Goal: Task Accomplishment & Management: Manage account settings

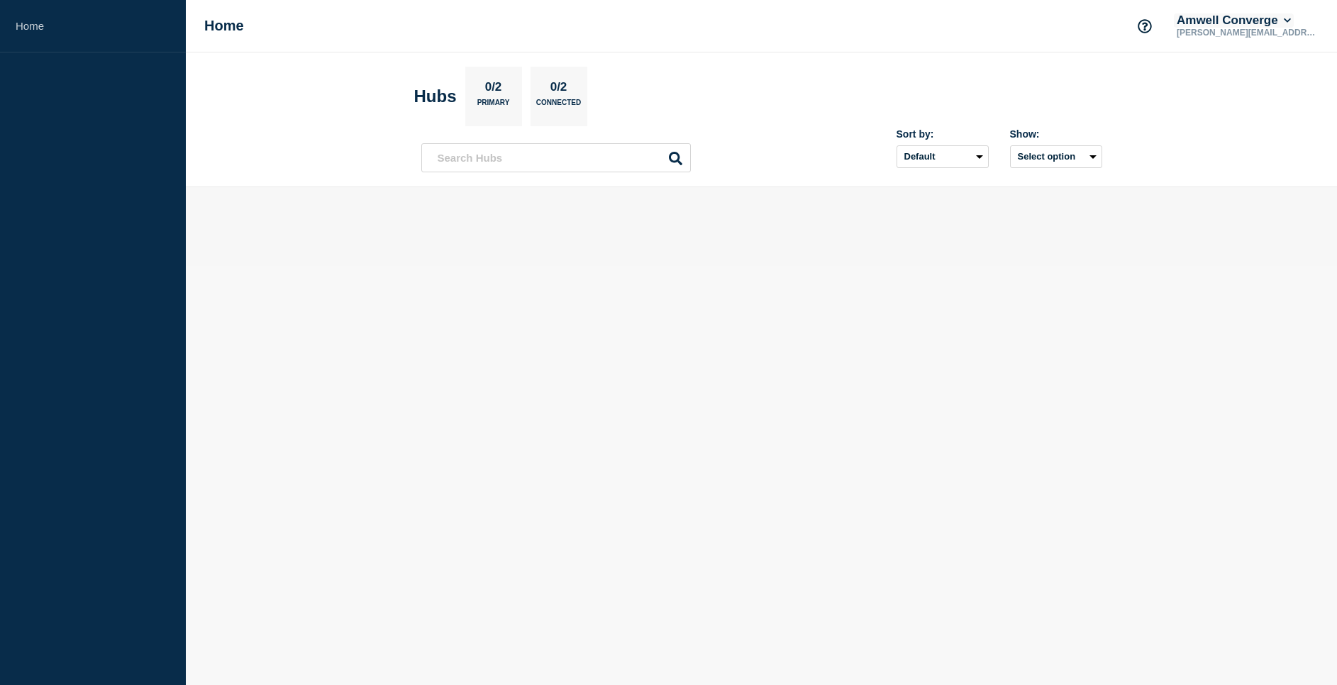
click at [1294, 18] on button "Amwell Converge" at bounding box center [1234, 20] width 120 height 14
click at [1043, 25] on div "Home Amwell Converge andrew.doree@amwell.com Account Amwell Converge User User …" at bounding box center [762, 26] width 1152 height 53
click at [1291, 21] on icon at bounding box center [1287, 20] width 7 height 4
click at [1242, 187] on button "Log out" at bounding box center [1235, 188] width 35 height 12
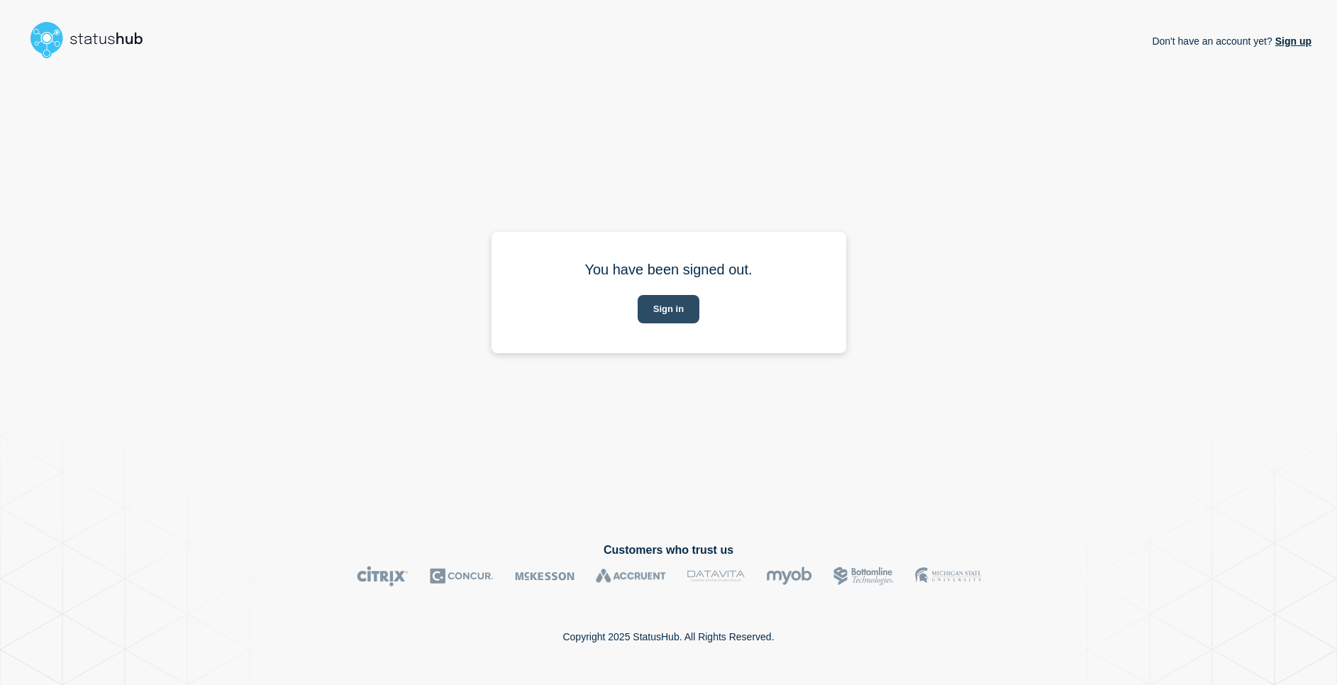
click at [673, 309] on button "Sign in" at bounding box center [669, 309] width 62 height 28
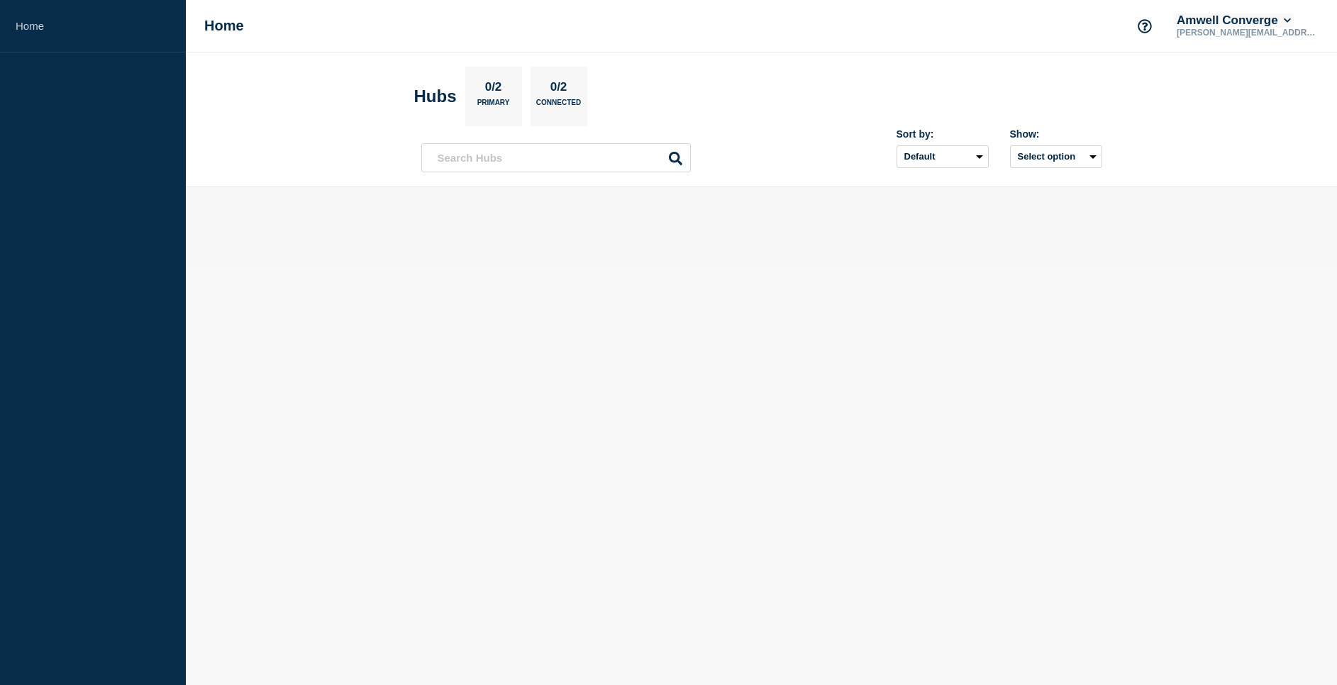
click at [1292, 16] on icon at bounding box center [1288, 20] width 8 height 9
click at [1233, 192] on button "Log out" at bounding box center [1235, 188] width 35 height 12
